Goal: Task Accomplishment & Management: Use online tool/utility

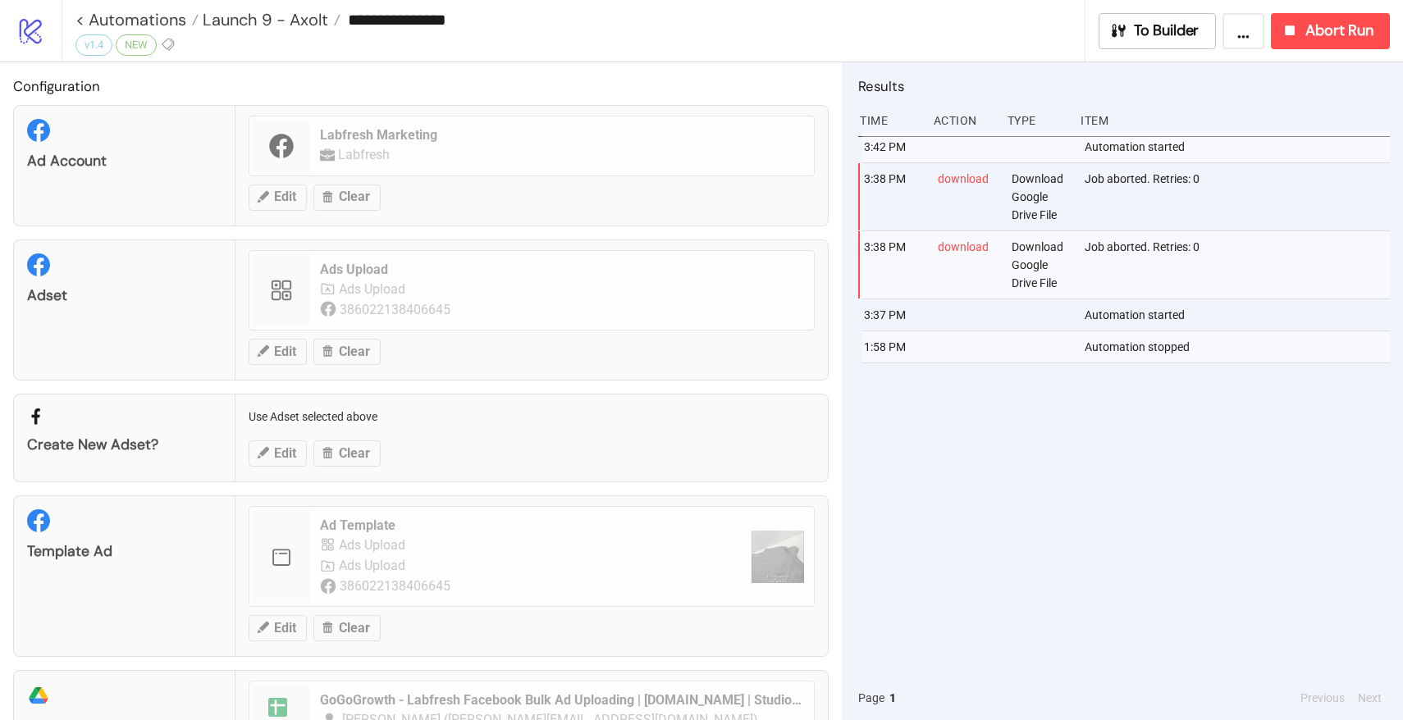
click at [249, 34] on div "**********" at bounding box center [579, 19] width 1009 height 39
click at [168, 17] on link "< Automations" at bounding box center [136, 19] width 123 height 16
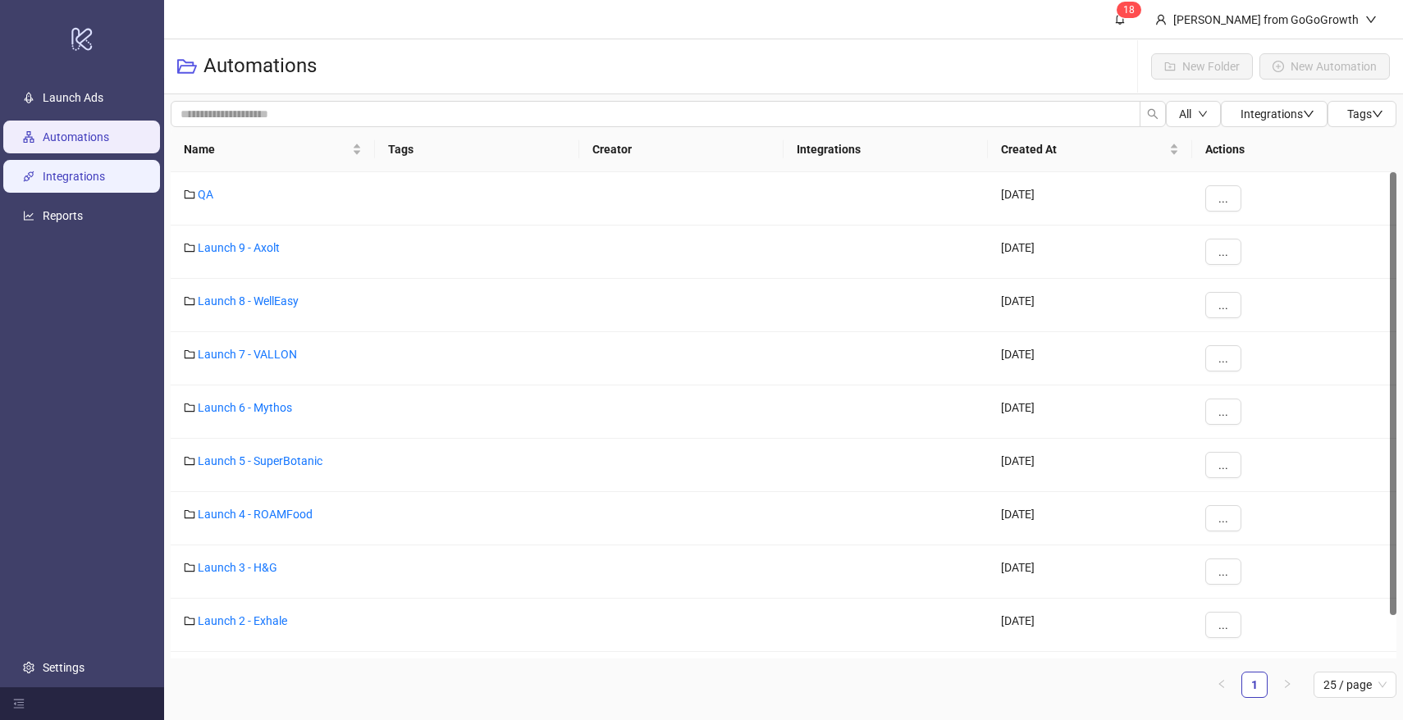
click at [90, 179] on link "Integrations" at bounding box center [74, 176] width 62 height 13
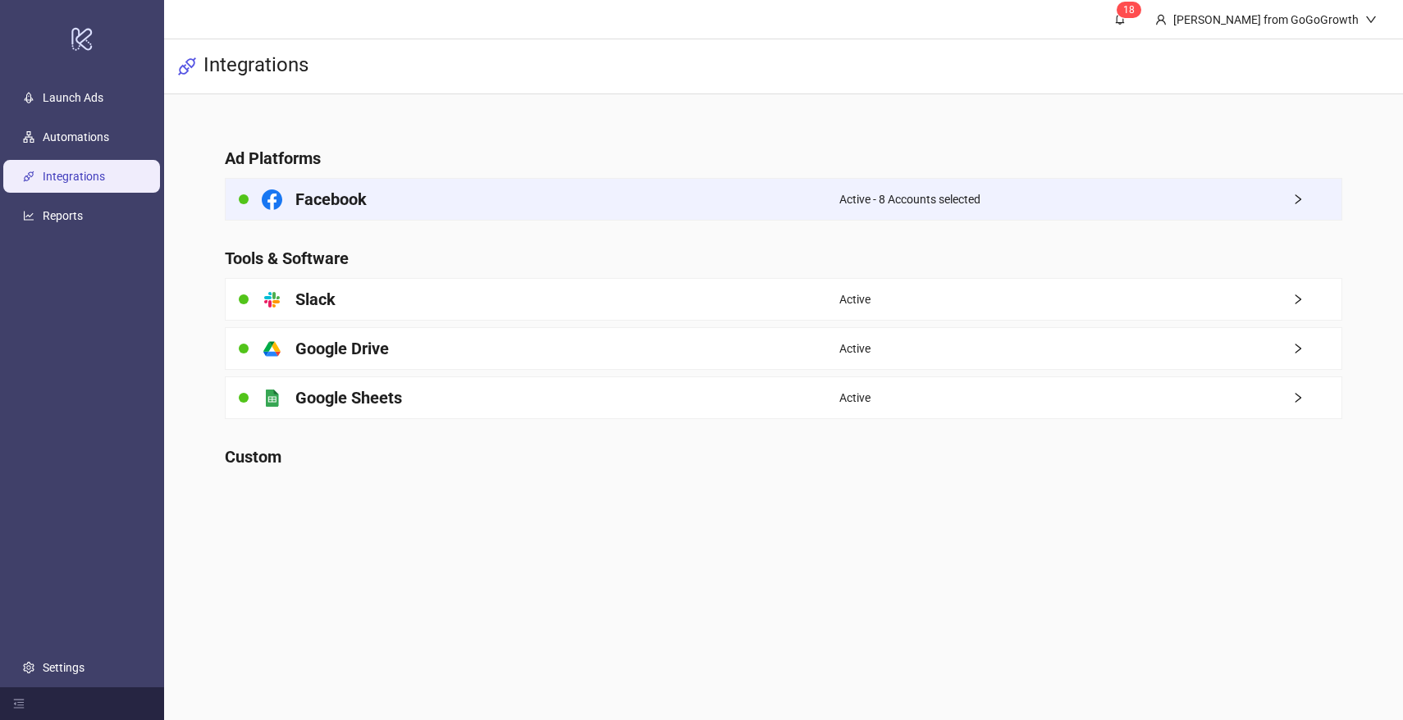
click at [405, 206] on div "Facebook" at bounding box center [533, 199] width 614 height 41
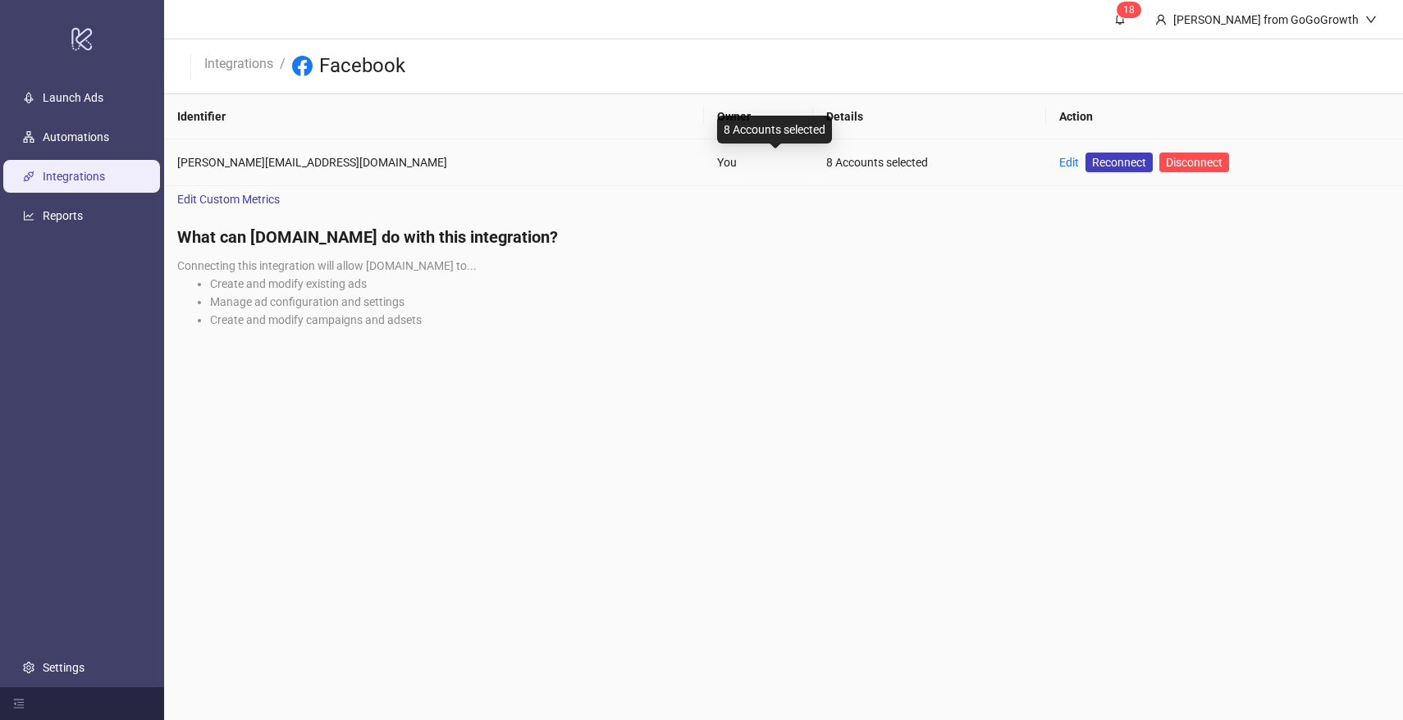
click at [1046, 162] on td "Edit Reconnect Disconnect" at bounding box center [1224, 162] width 357 height 47
click at [1059, 162] on link "Edit" at bounding box center [1069, 162] width 20 height 13
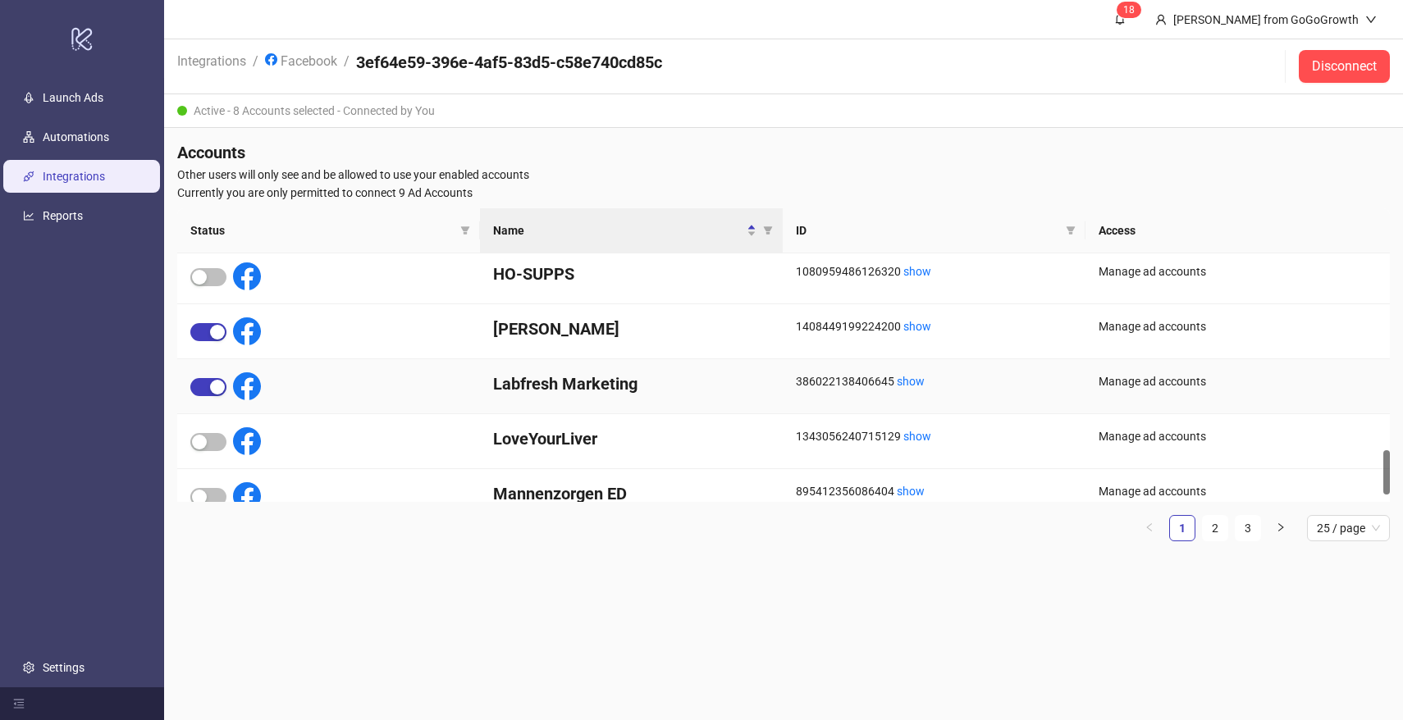
scroll to position [1144, 0]
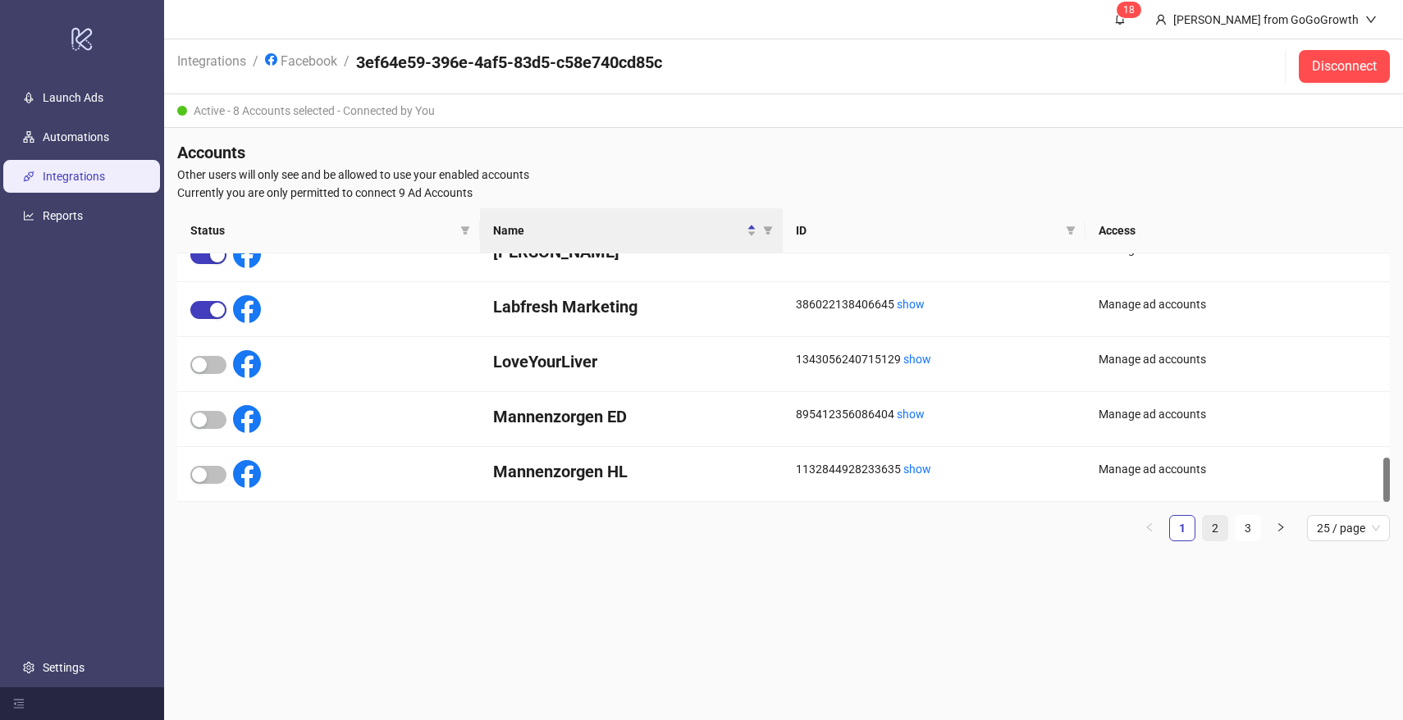
click at [1205, 530] on link "2" at bounding box center [1215, 528] width 25 height 25
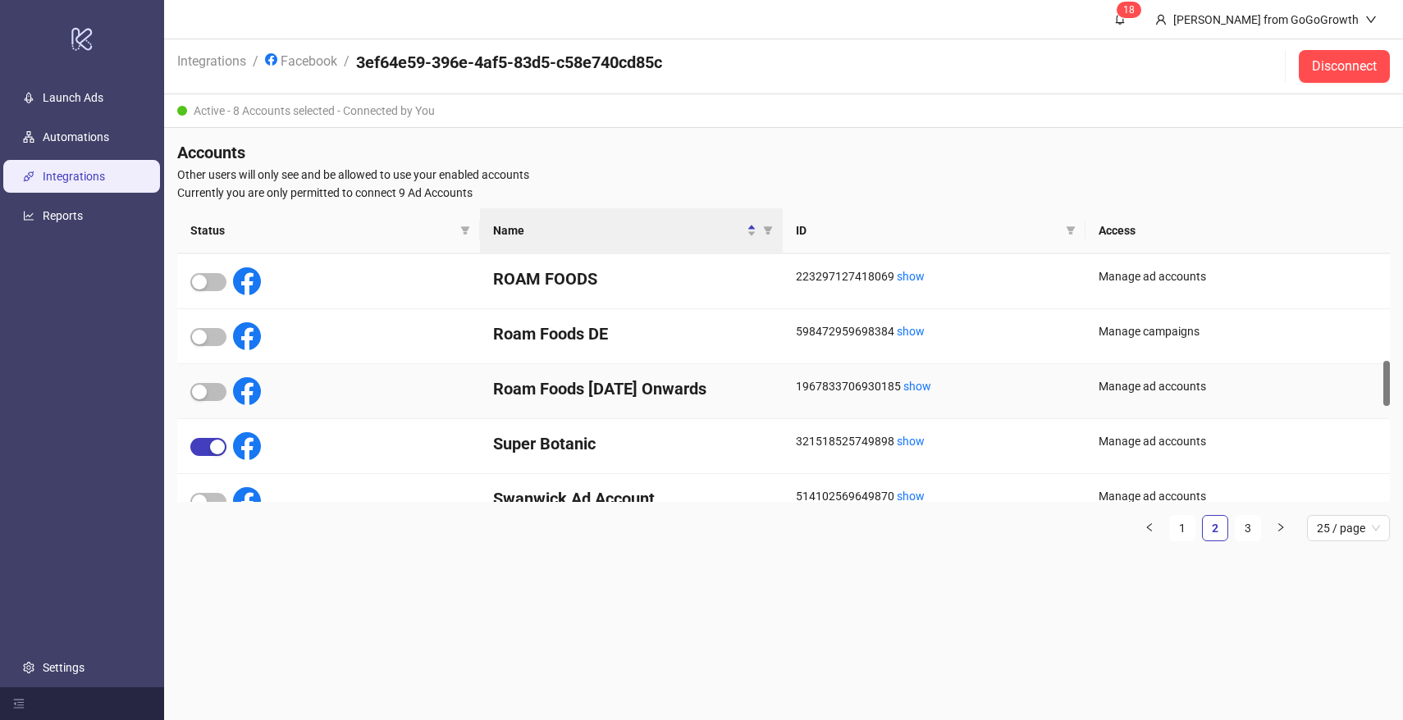
scroll to position [586, 0]
click at [613, 386] on h4 "Roam Foods [DATE] Onwards" at bounding box center [631, 387] width 277 height 23
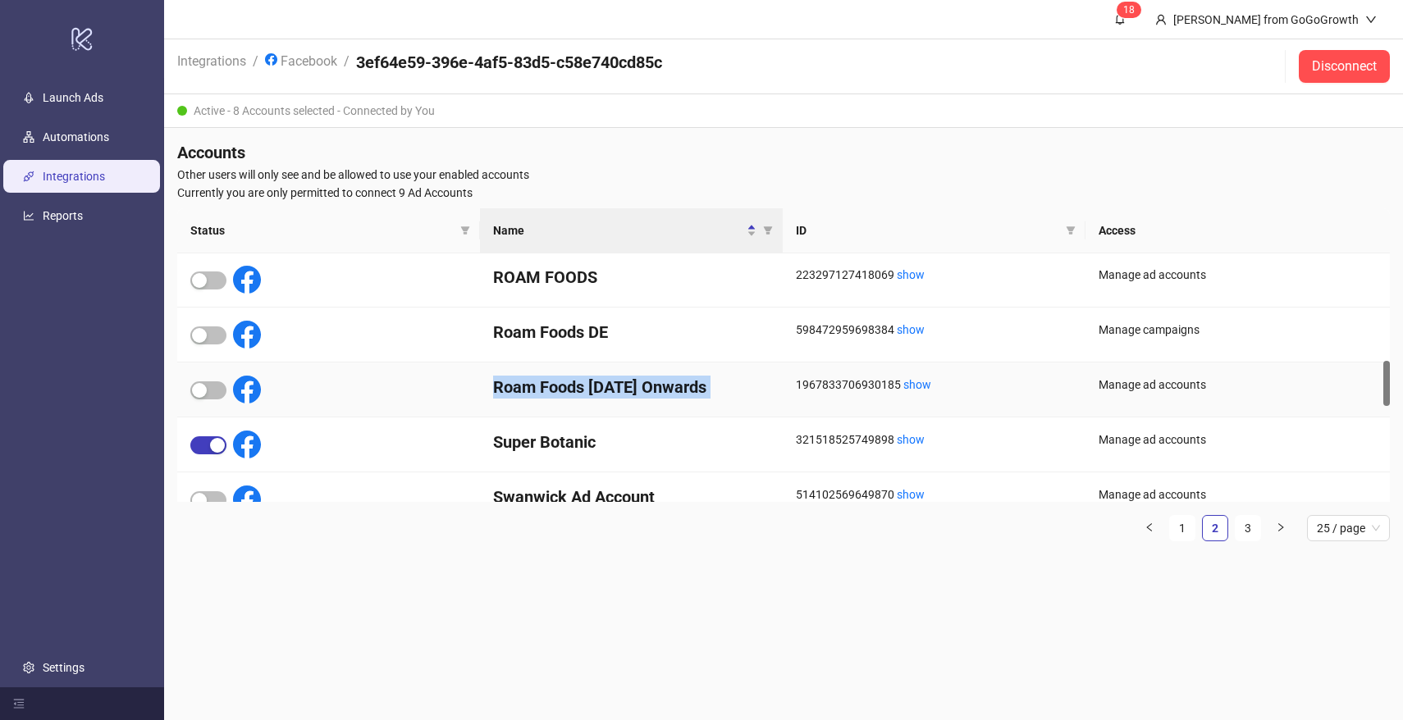
click at [613, 386] on h4 "Roam Foods [DATE] Onwards" at bounding box center [631, 387] width 277 height 23
copy h4 "Roam Foods [DATE] Onwards"
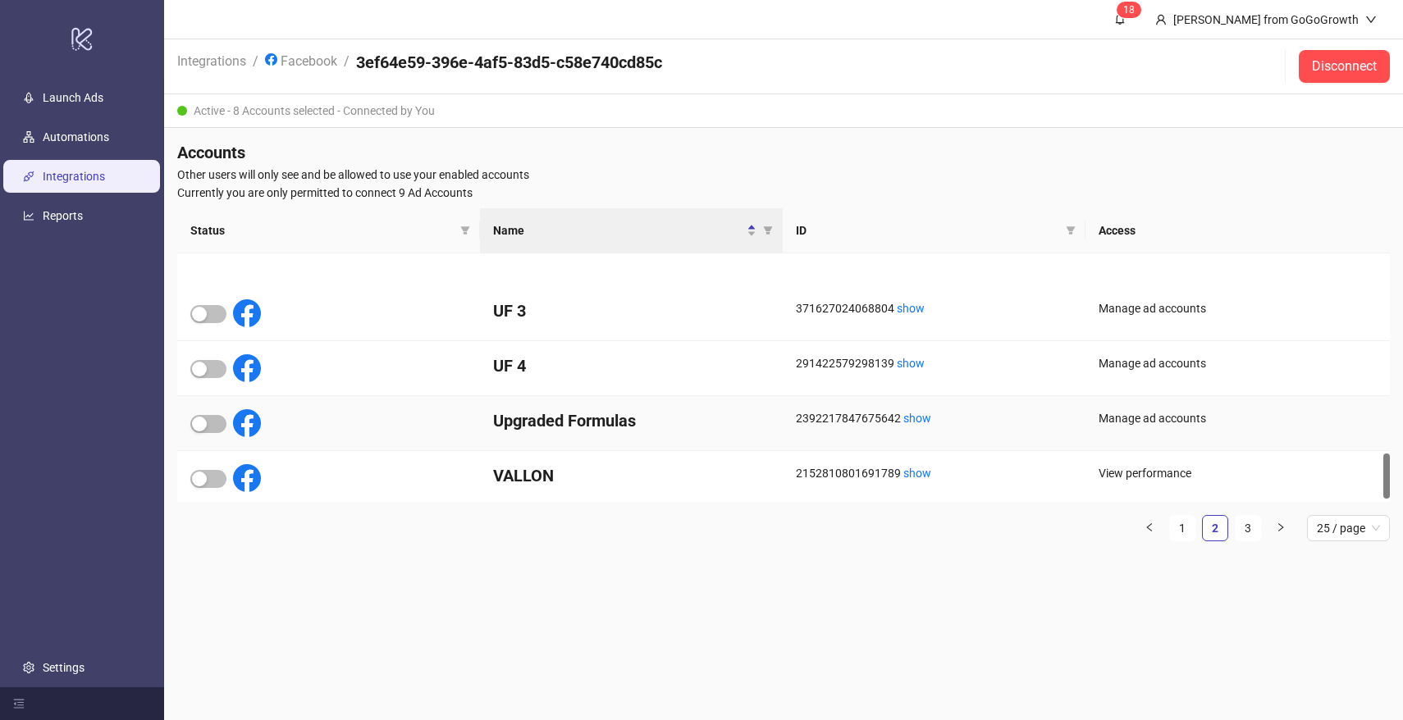
scroll to position [1106, 0]
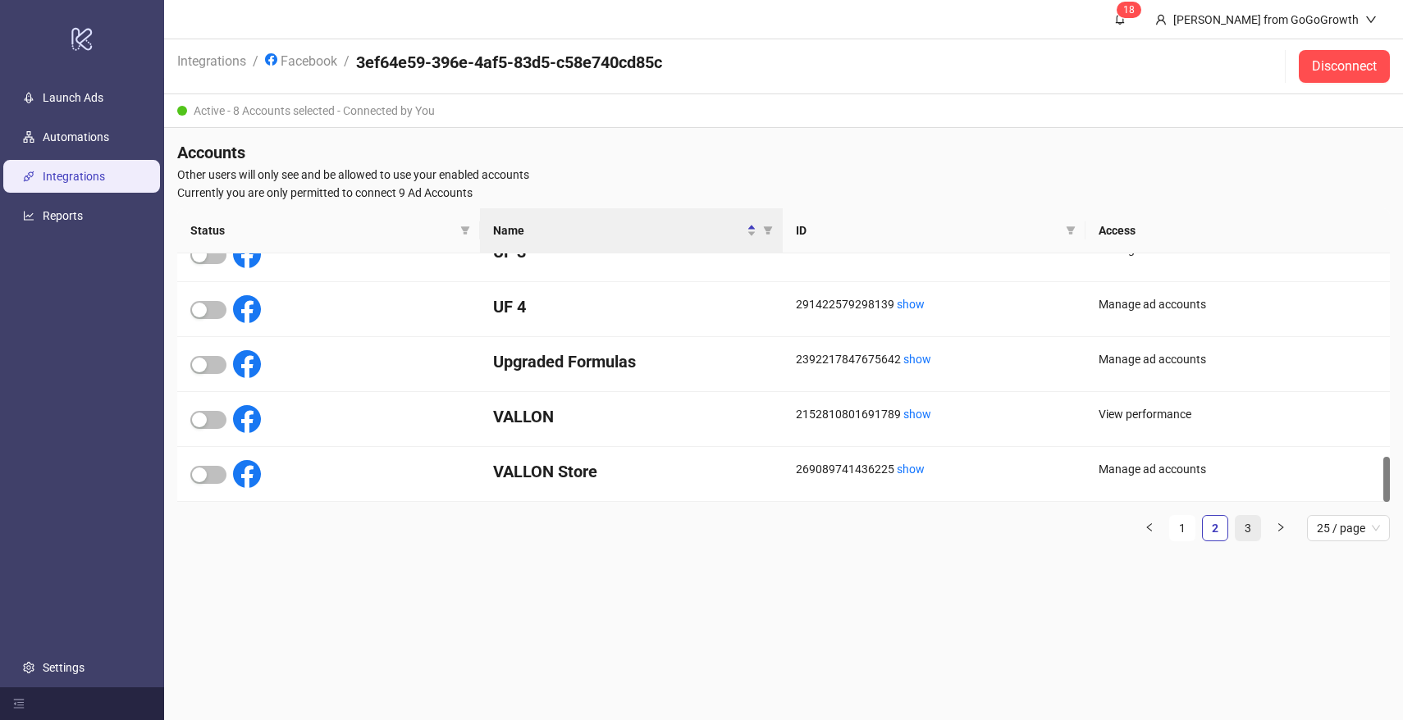
click at [1243, 532] on link "3" at bounding box center [1248, 528] width 25 height 25
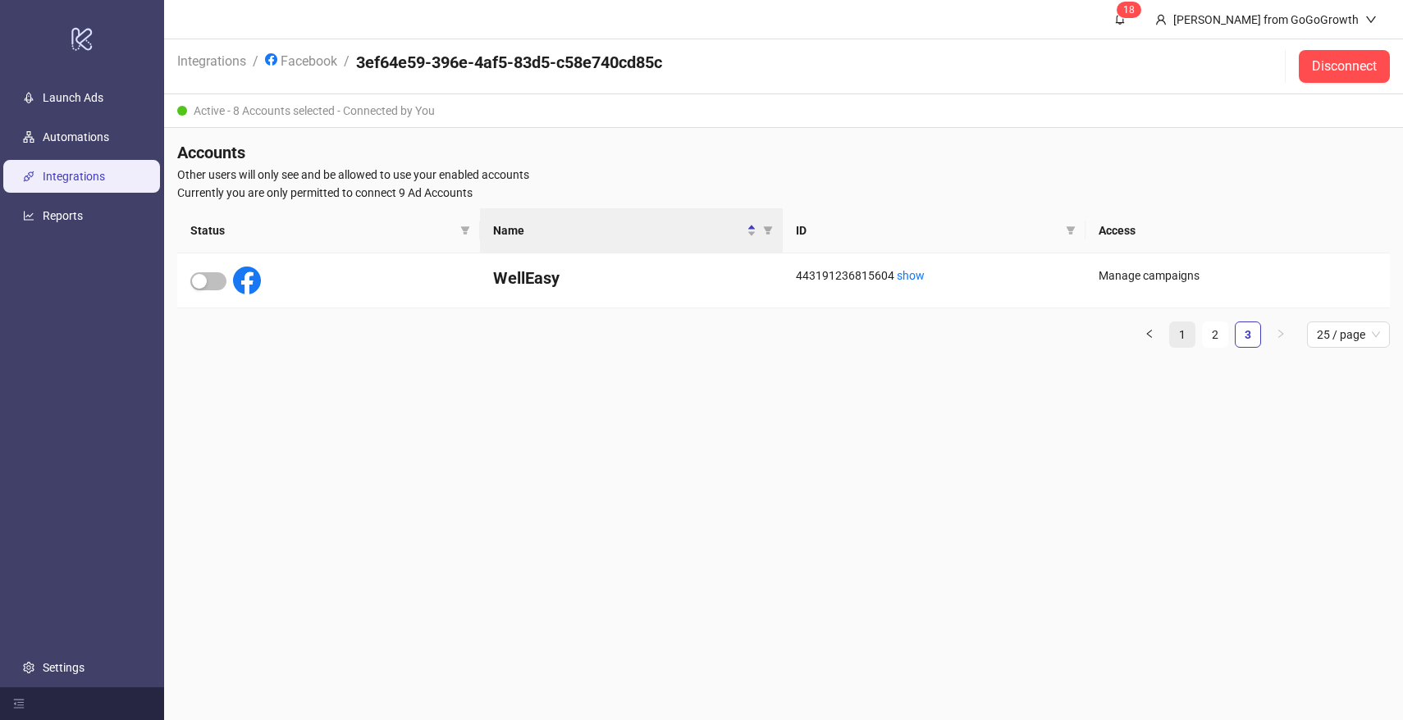
click at [1191, 333] on link "1" at bounding box center [1182, 334] width 25 height 25
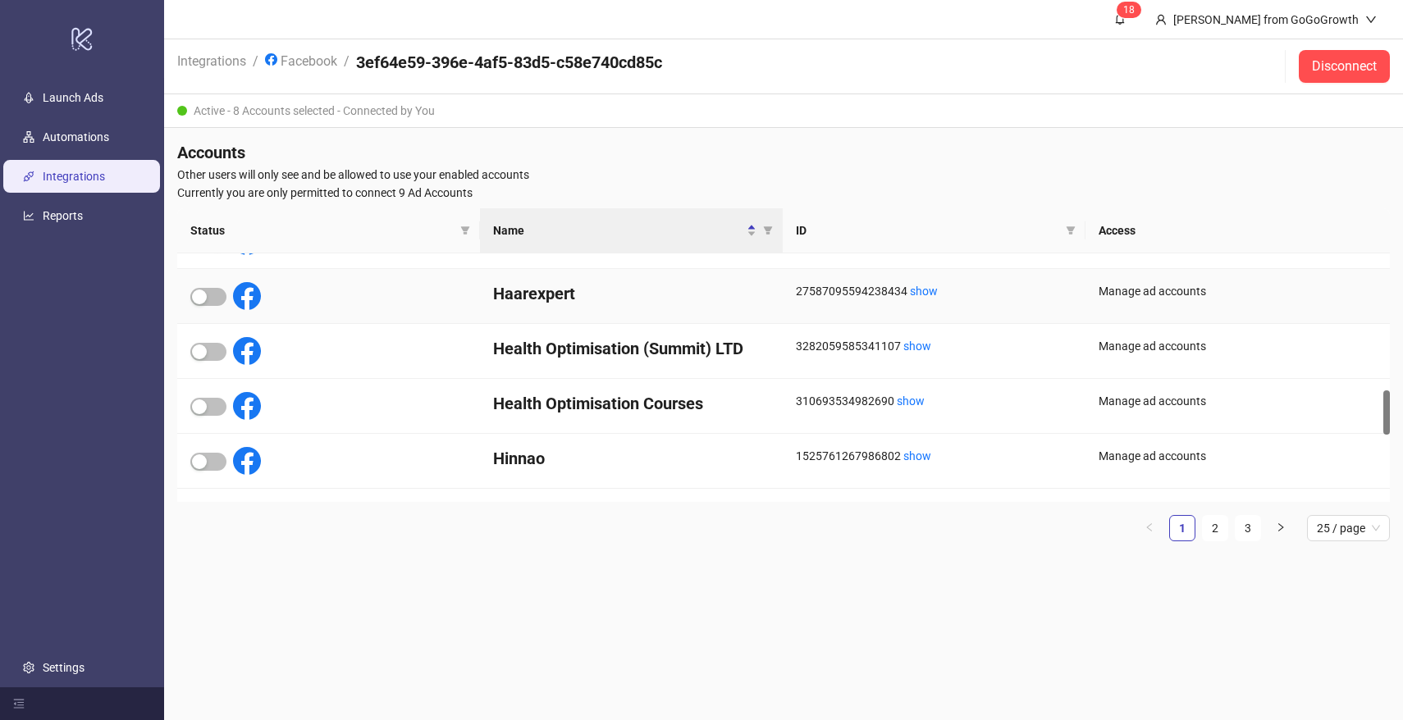
scroll to position [767, 0]
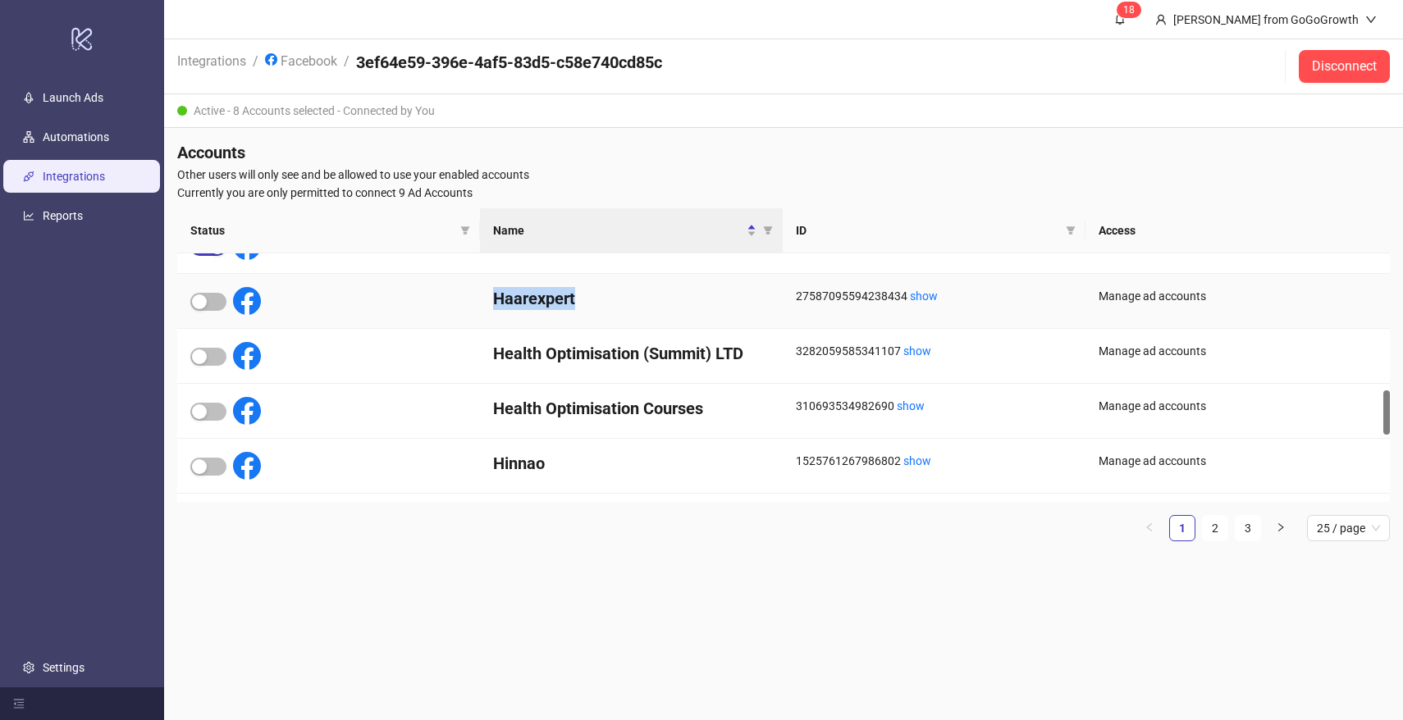
drag, startPoint x: 578, startPoint y: 297, endPoint x: 491, endPoint y: 300, distance: 87.9
click at [491, 300] on div "Haarexpert" at bounding box center [631, 301] width 303 height 55
copy h4 "Haarexpert"
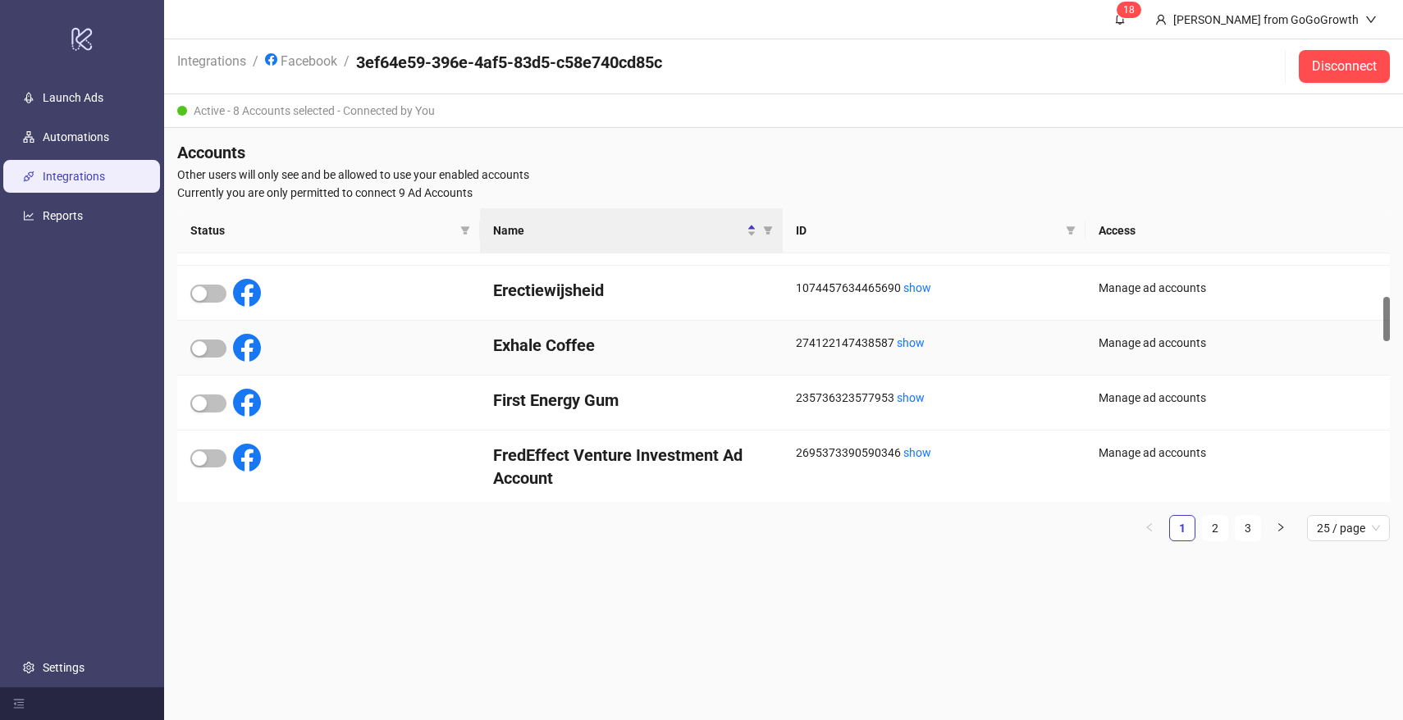
scroll to position [242, 0]
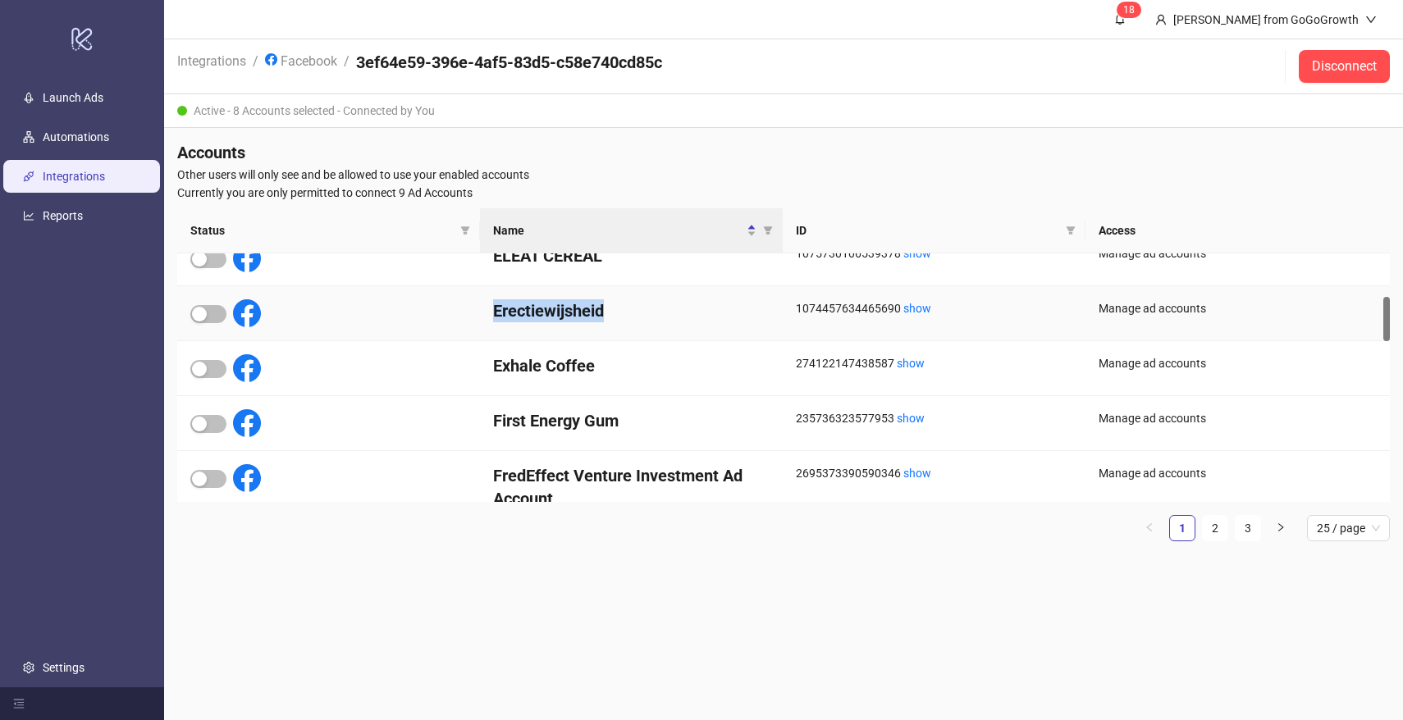
drag, startPoint x: 607, startPoint y: 305, endPoint x: 493, endPoint y: 309, distance: 114.1
click at [493, 309] on h4 "Erectiewijsheid" at bounding box center [631, 310] width 277 height 23
copy h4 "Erectiewijsheid"
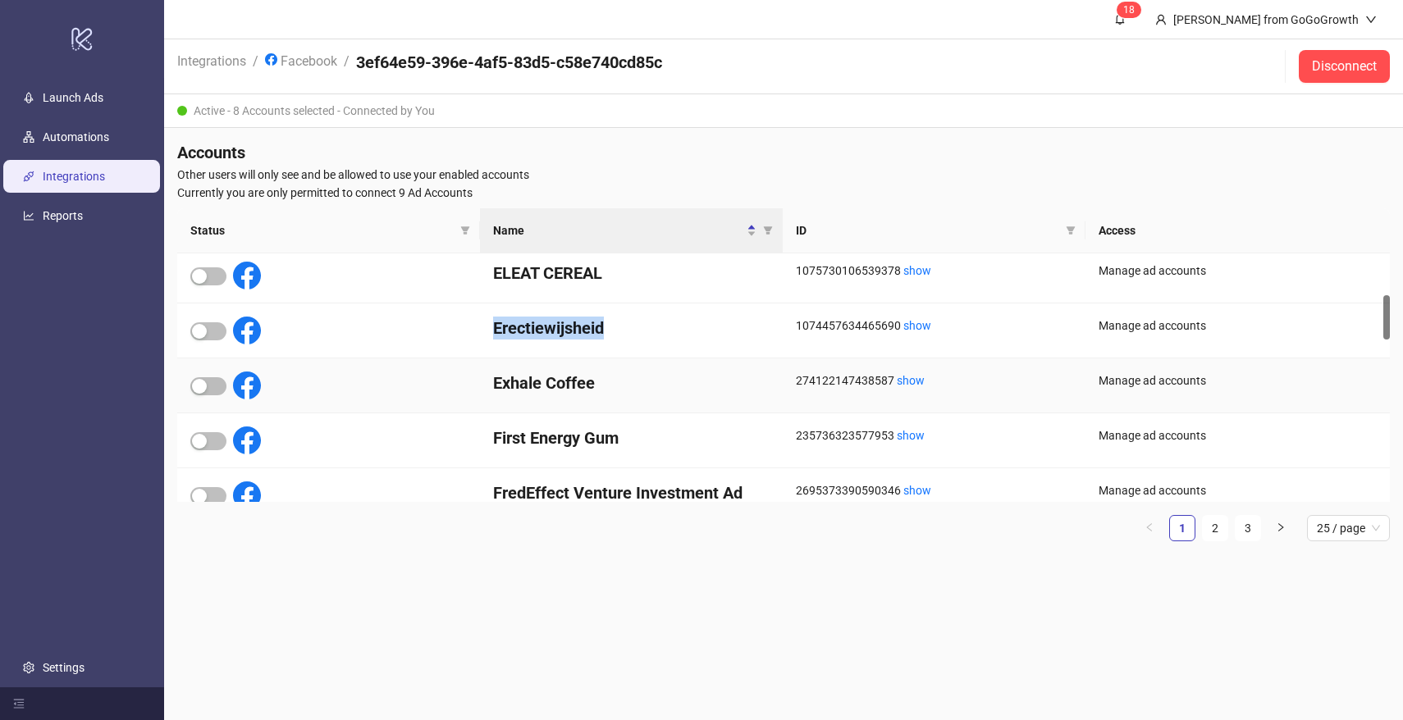
scroll to position [235, 0]
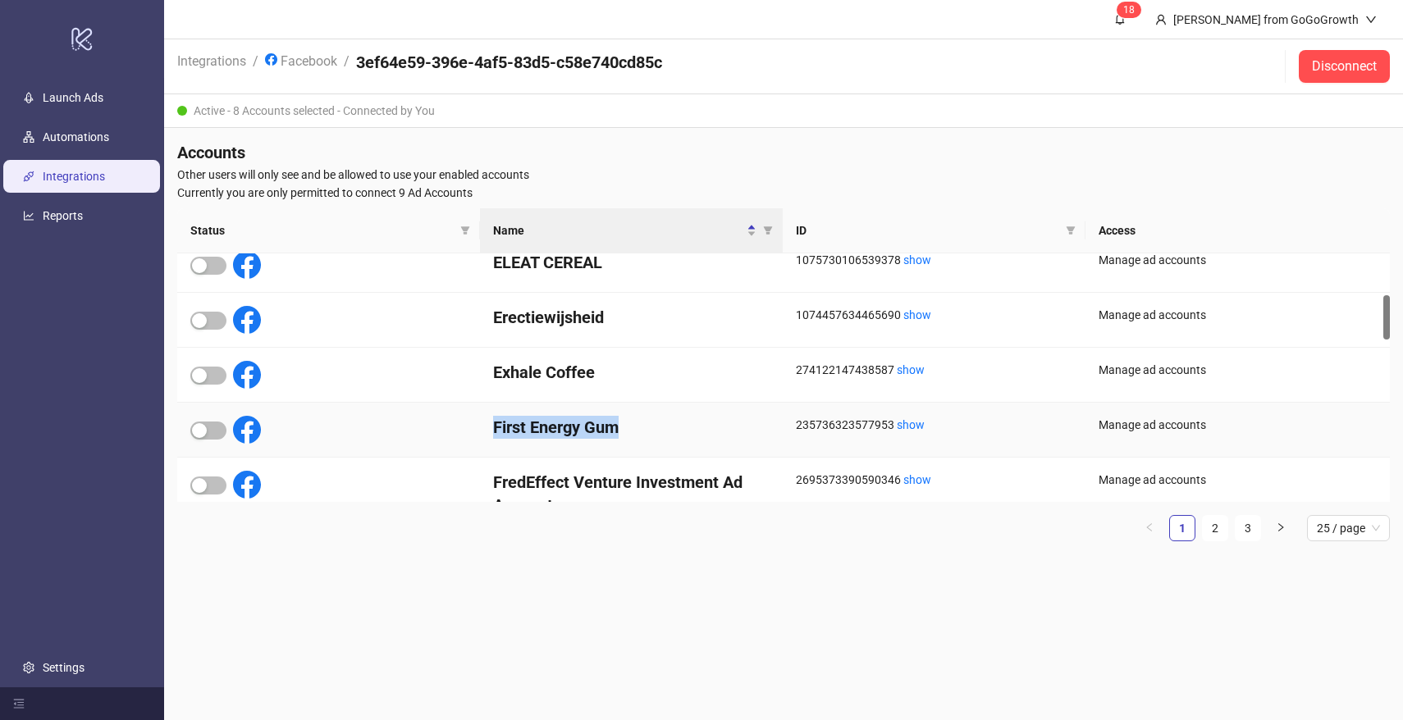
drag, startPoint x: 625, startPoint y: 418, endPoint x: 494, endPoint y: 418, distance: 131.3
click at [494, 418] on h4 "First Energy Gum" at bounding box center [631, 427] width 277 height 23
copy h4 "First Energy Gum"
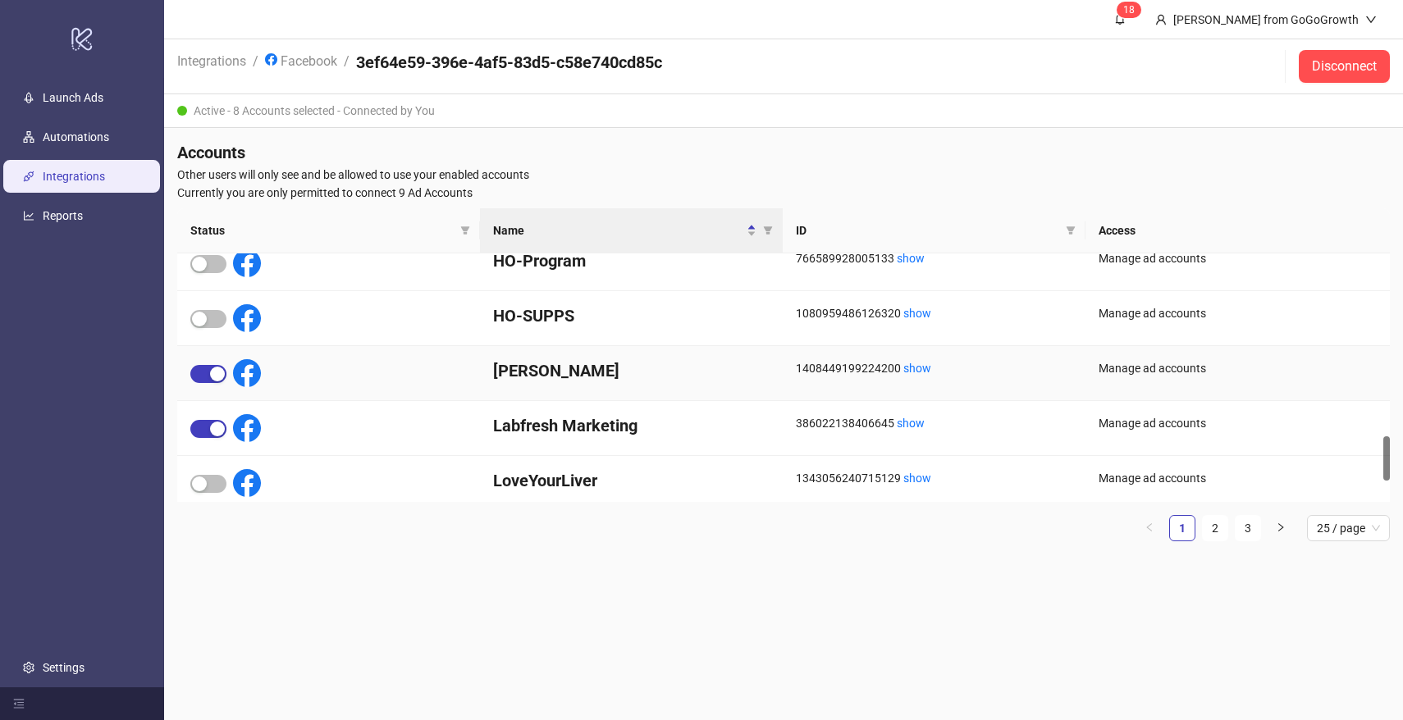
scroll to position [1144, 0]
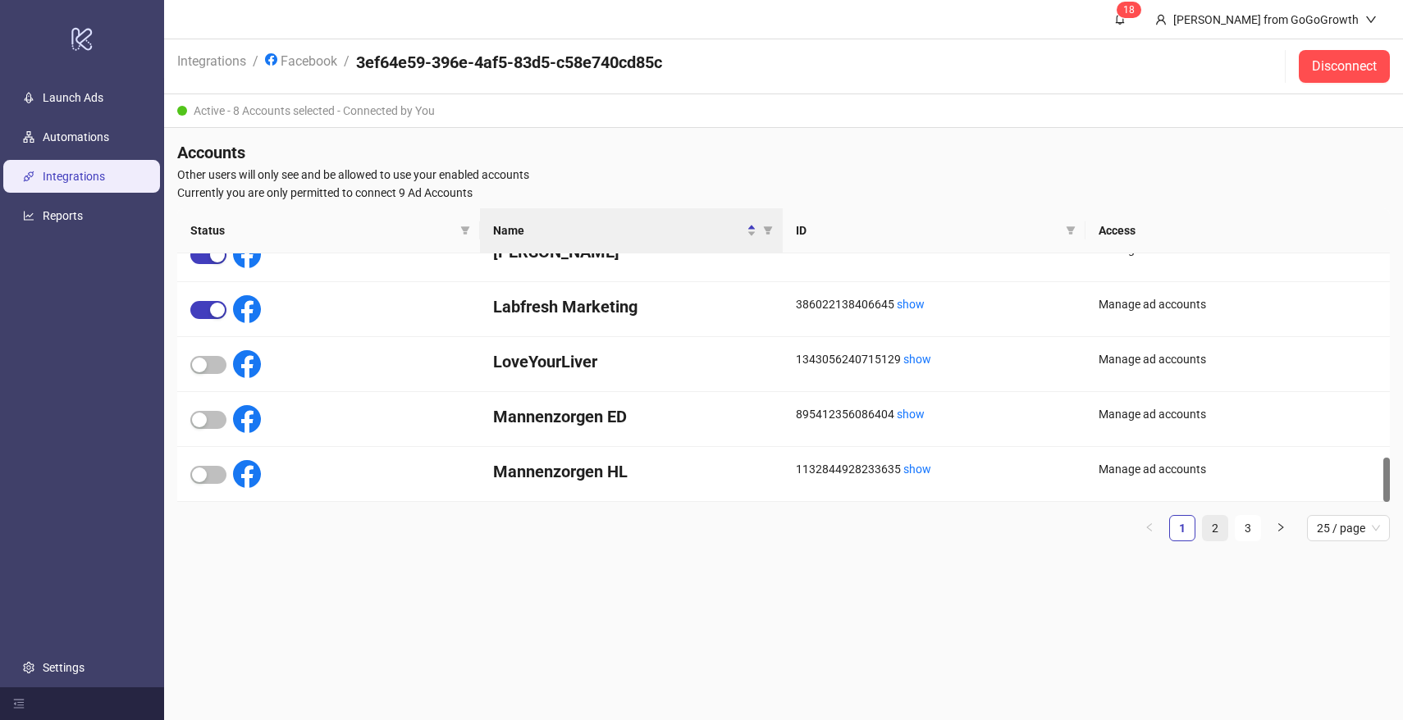
click at [1223, 532] on link "2" at bounding box center [1215, 528] width 25 height 25
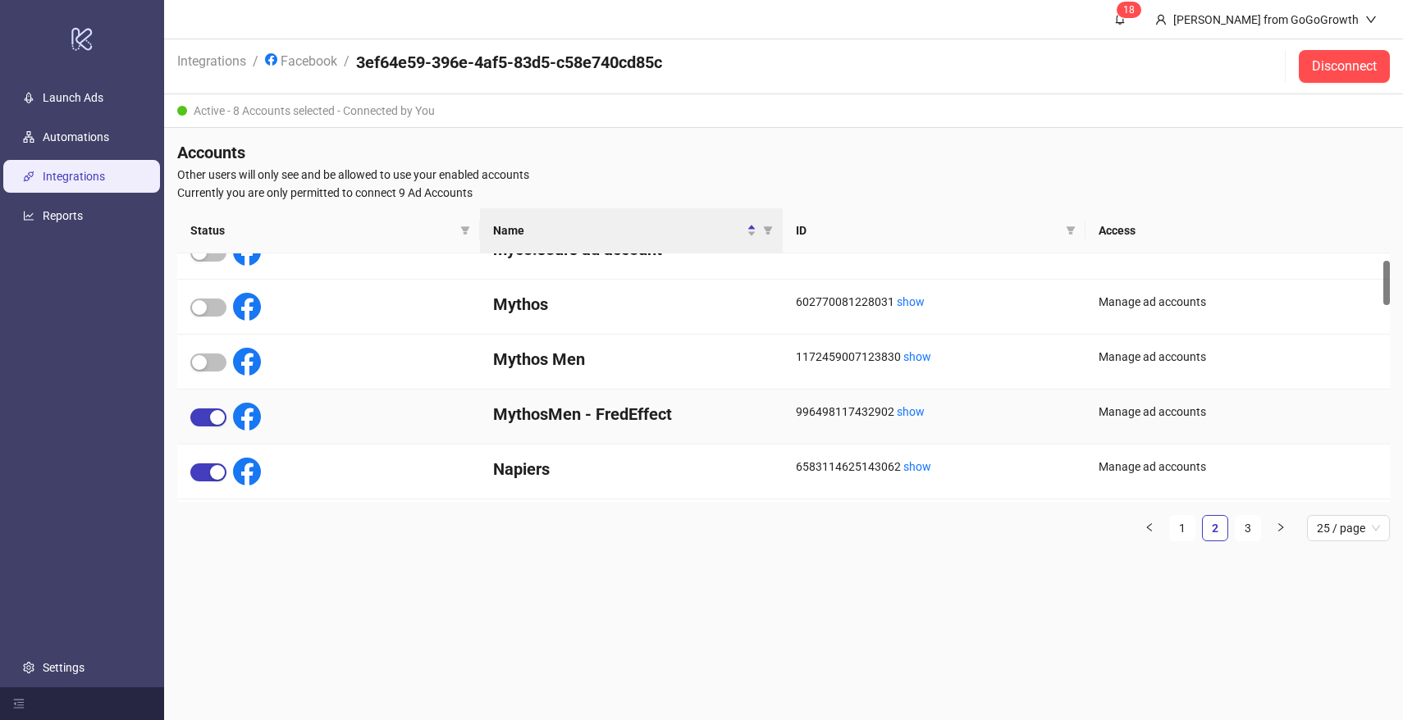
scroll to position [52, 0]
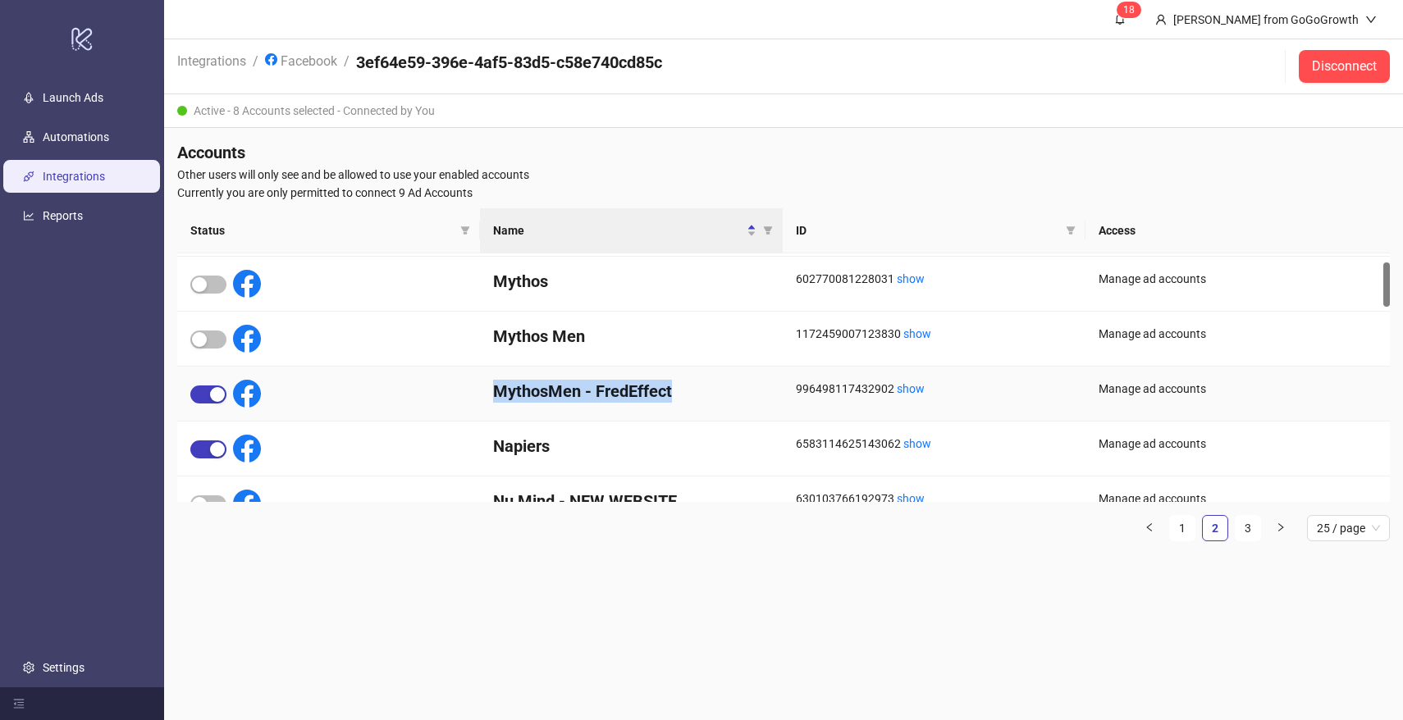
drag, startPoint x: 688, startPoint y: 393, endPoint x: 492, endPoint y: 393, distance: 196.9
click at [492, 393] on div "MythosMen - FredEffect" at bounding box center [631, 394] width 303 height 55
copy h4 "MythosMen - FredEffect"
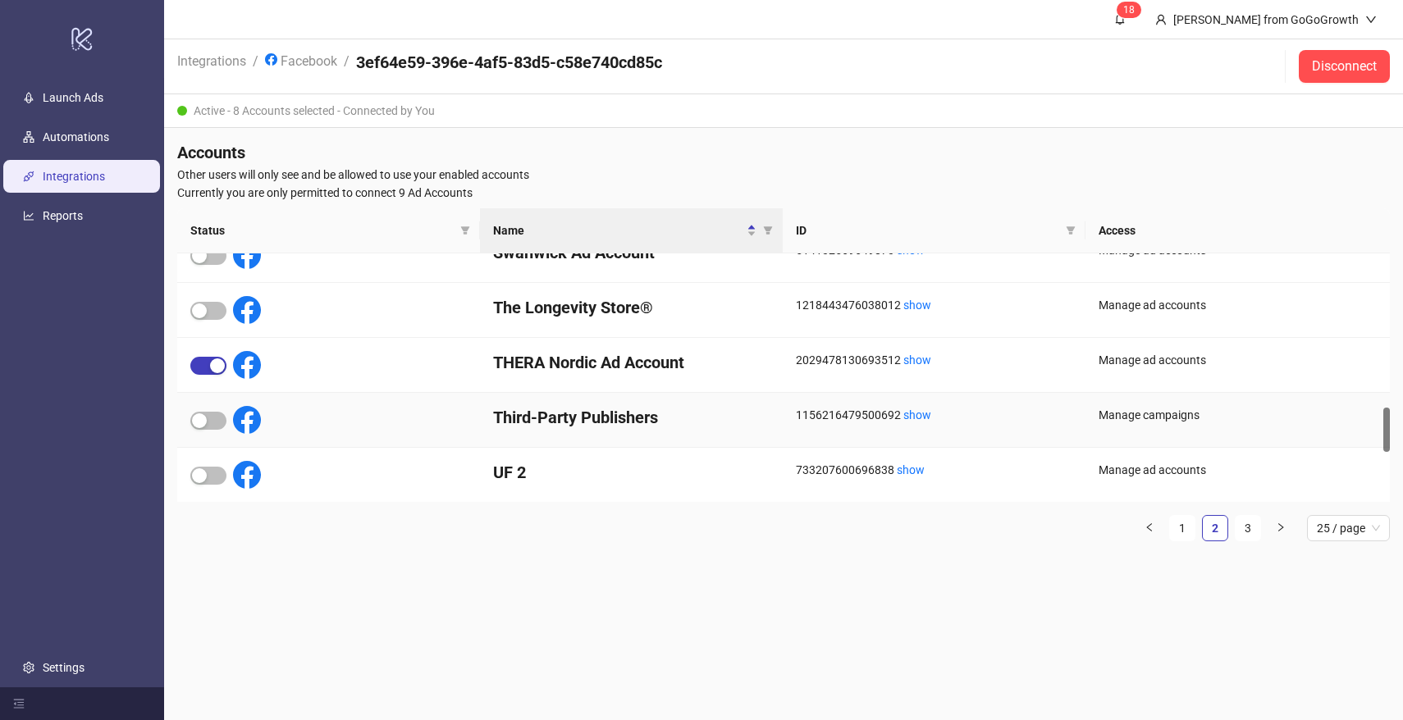
scroll to position [848, 0]
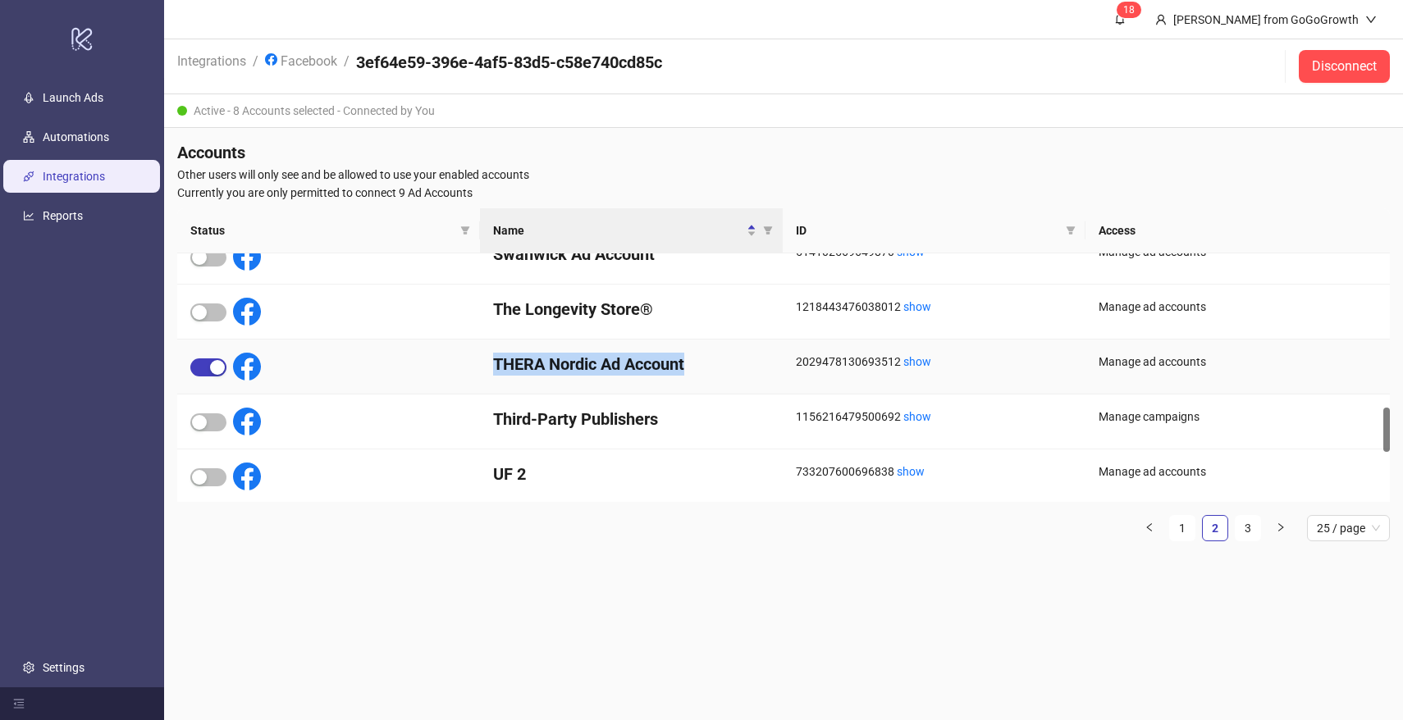
drag, startPoint x: 693, startPoint y: 363, endPoint x: 492, endPoint y: 362, distance: 201.0
click at [492, 362] on div "THERA Nordic Ad Account" at bounding box center [631, 367] width 303 height 55
copy h4 "THERA Nordic Ad Account"
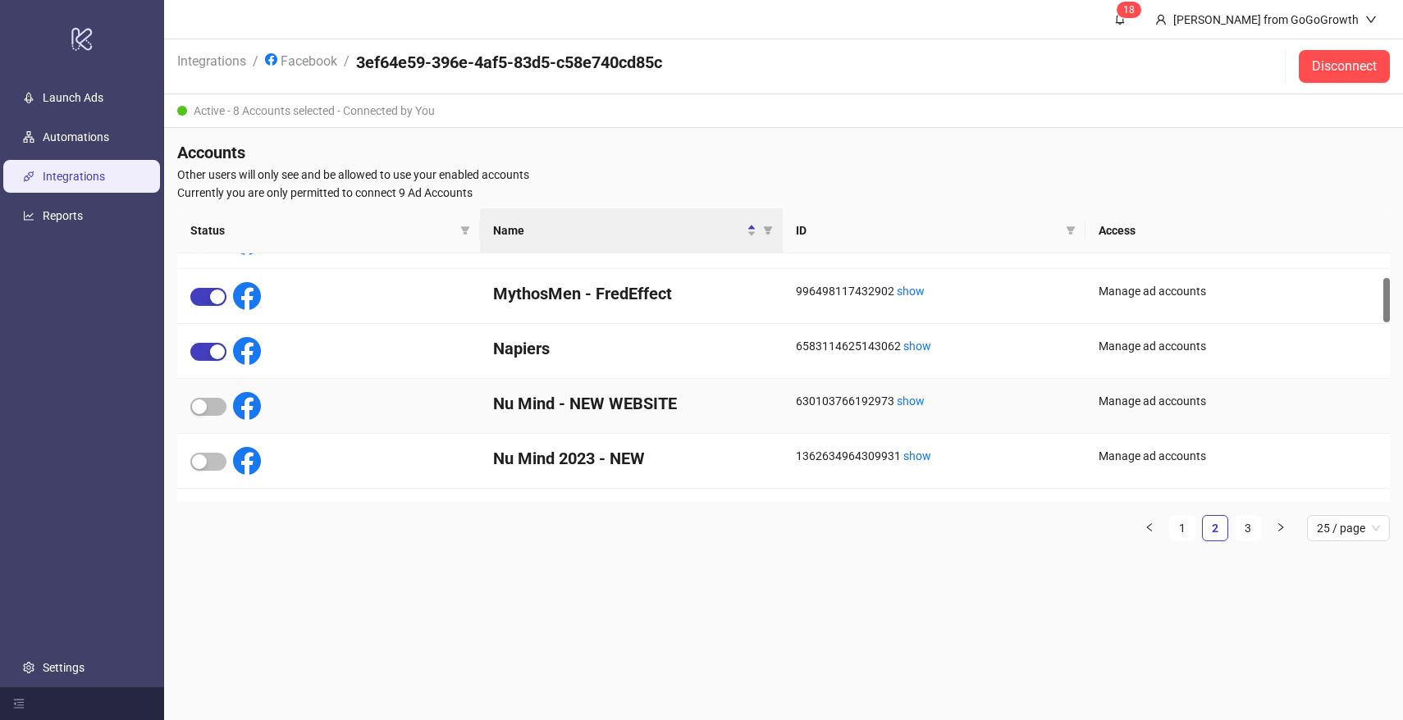
scroll to position [134, 0]
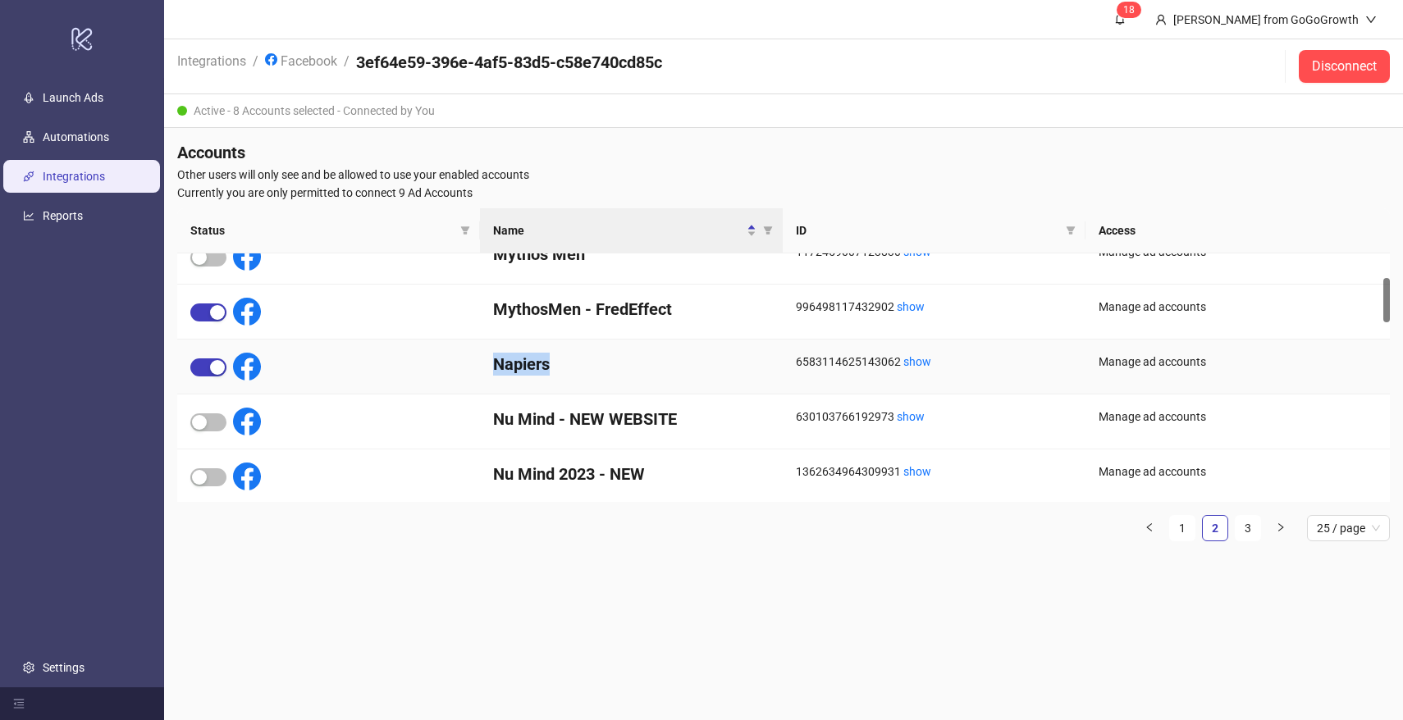
drag, startPoint x: 560, startPoint y: 368, endPoint x: 492, endPoint y: 368, distance: 68.1
click at [492, 368] on div "Napiers" at bounding box center [631, 367] width 303 height 55
copy h4 "Napiers"
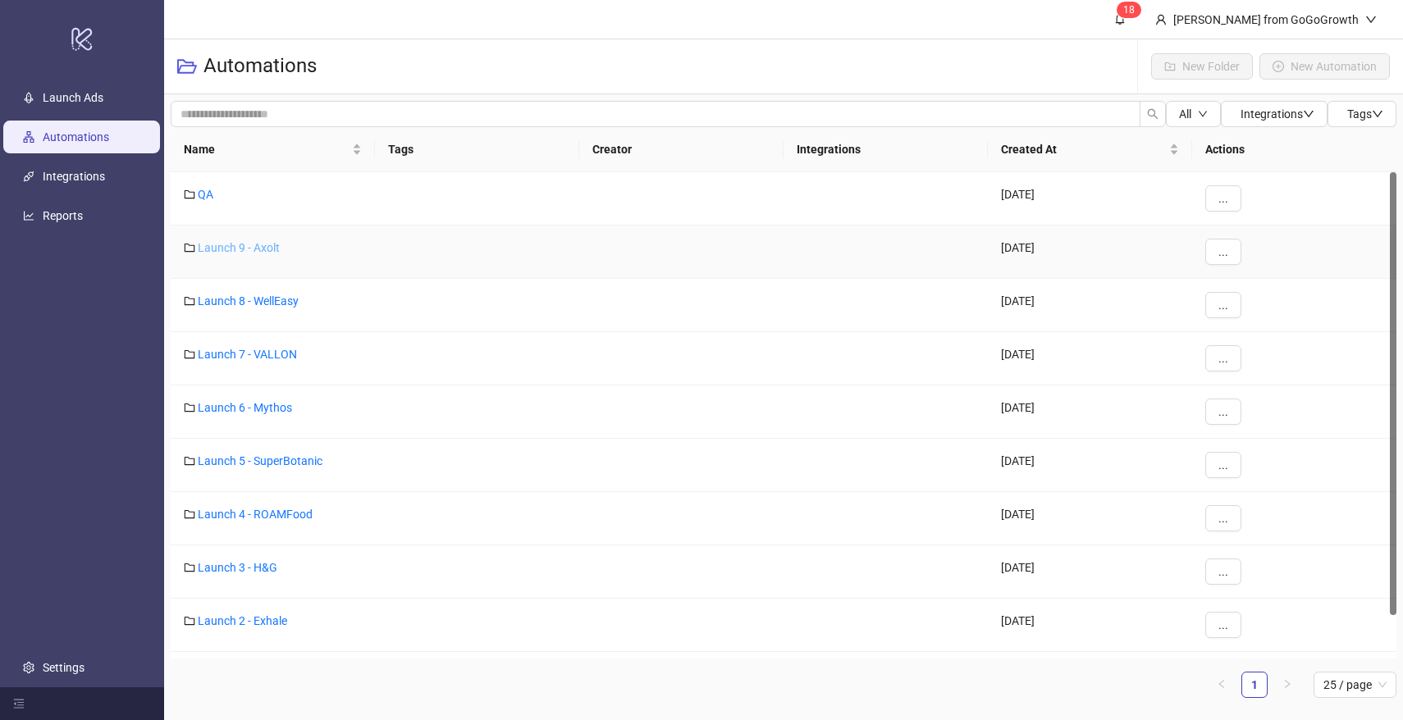
click at [237, 245] on link "Launch 9 - Axolt" at bounding box center [239, 247] width 82 height 13
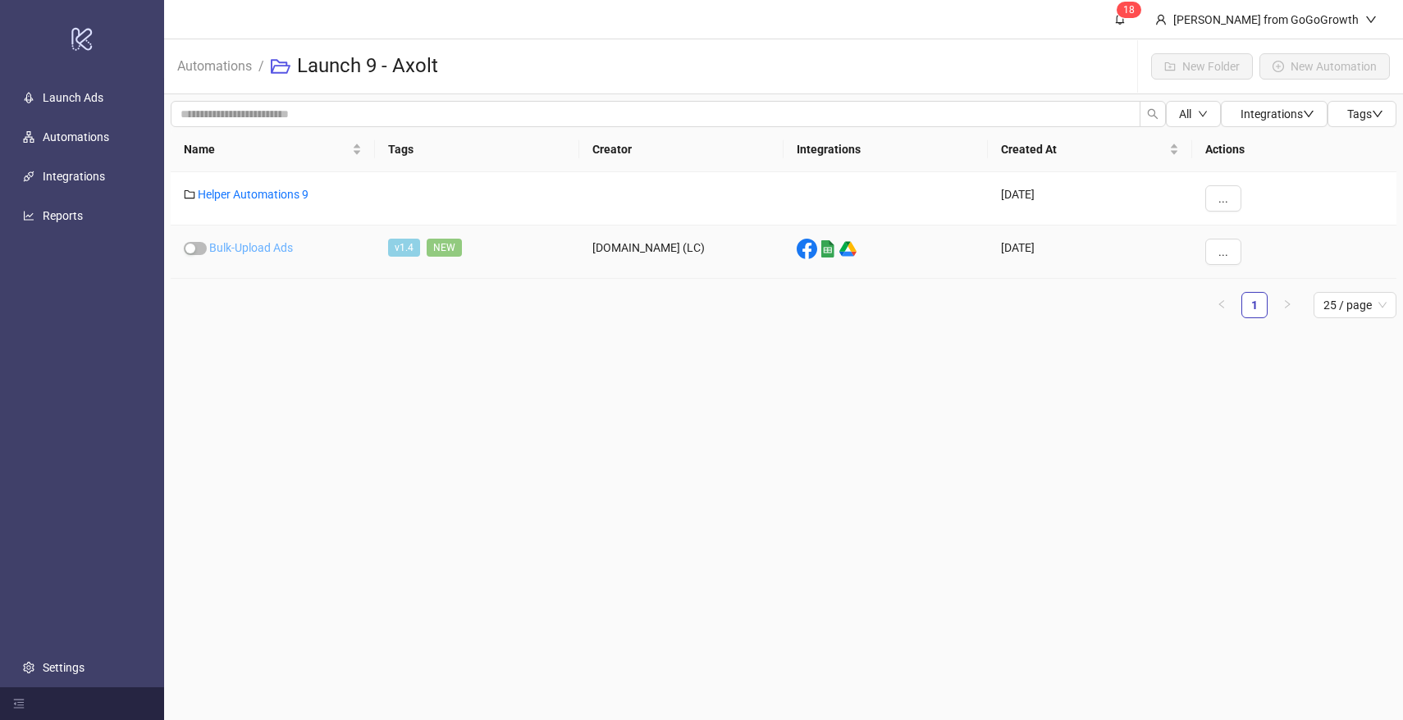
click at [265, 249] on link "Bulk-Upload Ads" at bounding box center [251, 247] width 84 height 13
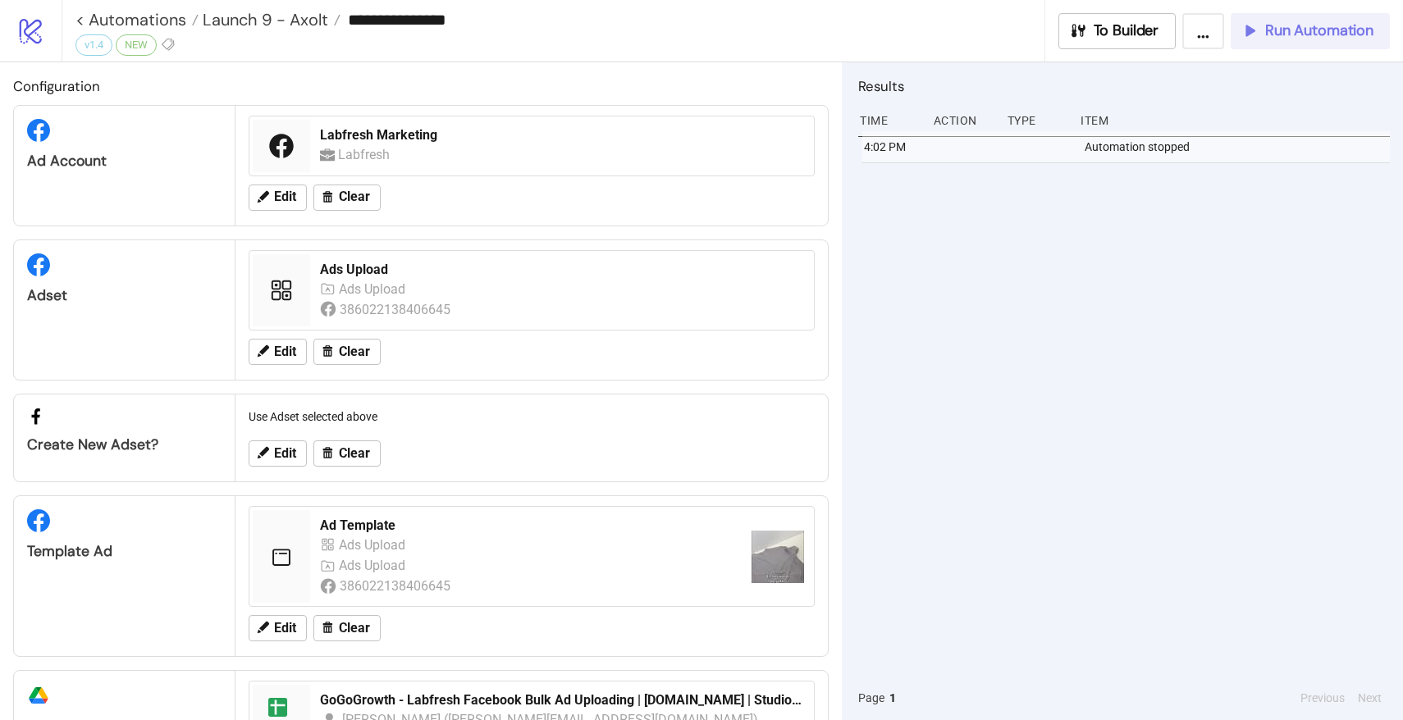
click at [1277, 41] on button "Run Automation" at bounding box center [1310, 31] width 159 height 36
